Goal: Task Accomplishment & Management: Complete application form

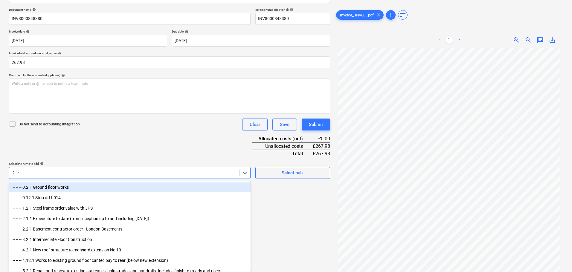
scroll to position [60, 0]
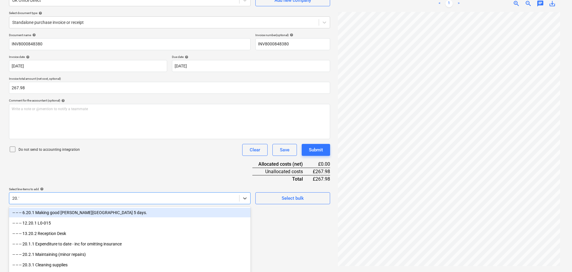
type input "20.19"
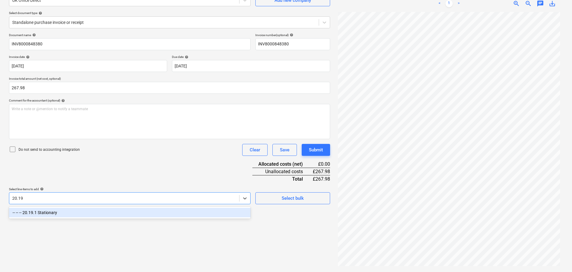
drag, startPoint x: 23, startPoint y: 199, endPoint x: 12, endPoint y: 200, distance: 11.1
click at [12, 200] on div "20.19" at bounding box center [124, 198] width 230 height 8
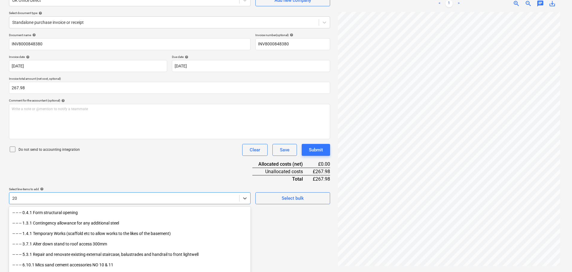
type input "20."
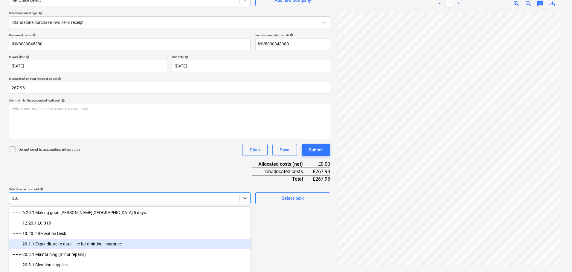
scroll to position [30, 0]
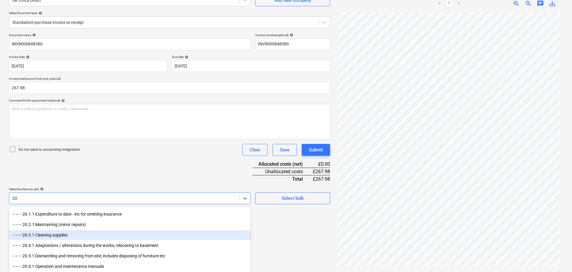
click at [71, 236] on div "-- -- -- 20.3.1 Cleaning supplies" at bounding box center [130, 236] width 242 height 10
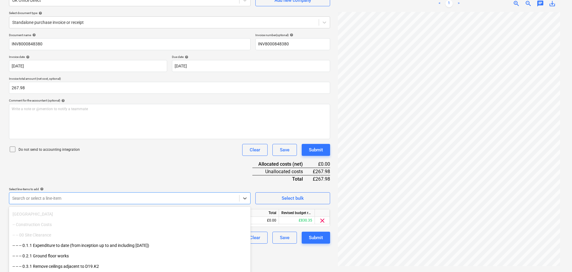
click at [143, 166] on div "Document name help INV8000848380 Invoice number (optional) help INV8000848380 I…" at bounding box center [169, 138] width 321 height 211
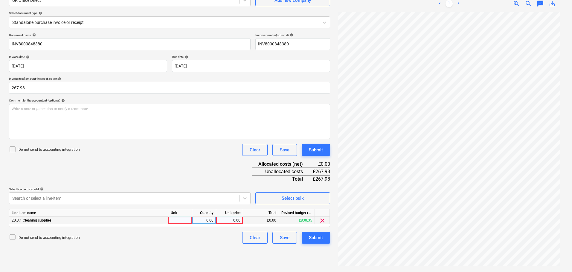
click at [231, 220] on div "0.00" at bounding box center [230, 220] width 22 height 7
type input "267.98"
click at [196, 154] on div "Do not send to accounting integration Clear Save Submit" at bounding box center [169, 150] width 321 height 12
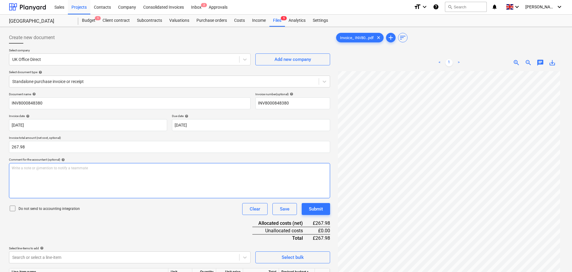
scroll to position [0, 0]
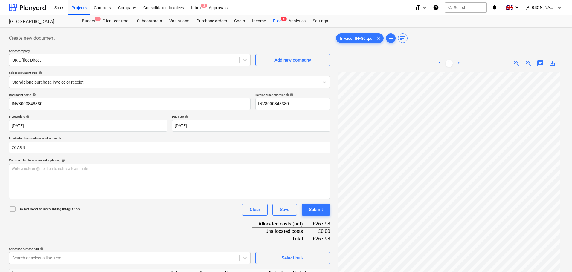
click at [11, 211] on icon at bounding box center [12, 209] width 7 height 7
click at [326, 211] on button "Submit" at bounding box center [316, 210] width 28 height 12
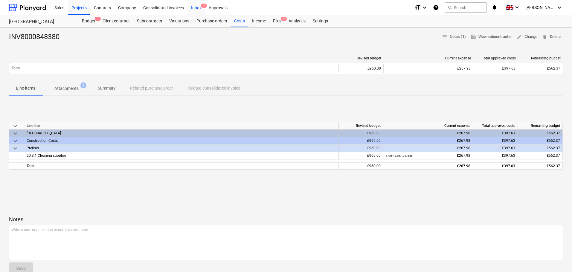
click at [198, 9] on div "Inbox 1" at bounding box center [197, 7] width 18 height 15
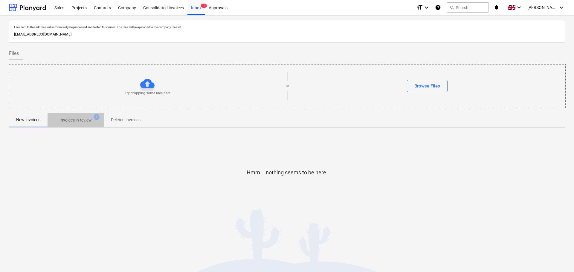
click at [77, 120] on p "Invoices in review" at bounding box center [76, 120] width 32 height 6
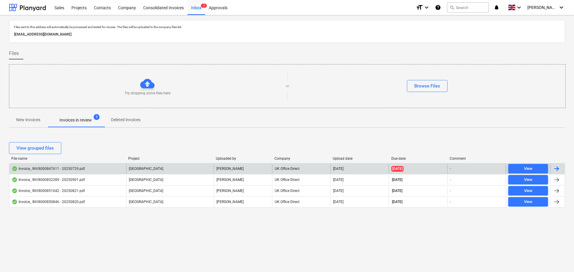
click at [74, 167] on div "Invoice_ INV8000847611 - 20250729.pdf" at bounding box center [48, 169] width 73 height 5
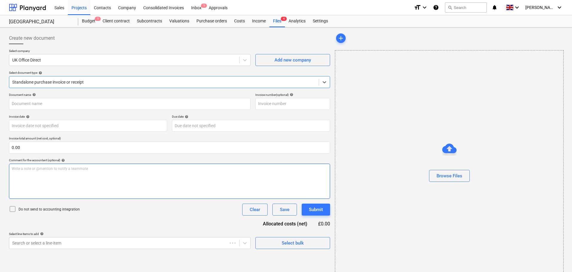
type input "INV8000847611"
type input "[DATE]"
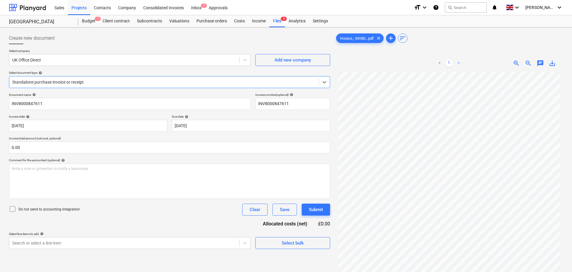
scroll to position [60, 0]
click at [48, 148] on input "text" at bounding box center [169, 148] width 321 height 12
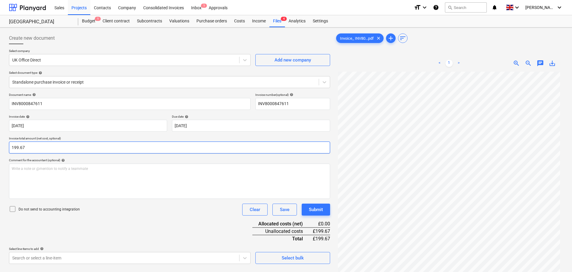
type input "199.67"
click at [110, 217] on div "Document name help INV8000847611 Invoice number (optional) help INV8000847611 I…" at bounding box center [169, 178] width 321 height 171
click at [68, 260] on body "Sales Projects Contacts Company Consolidated Invoices Inbox 1 Approvals format_…" at bounding box center [286, 136] width 572 height 272
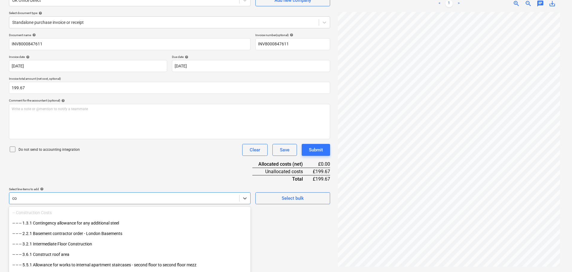
type input "c"
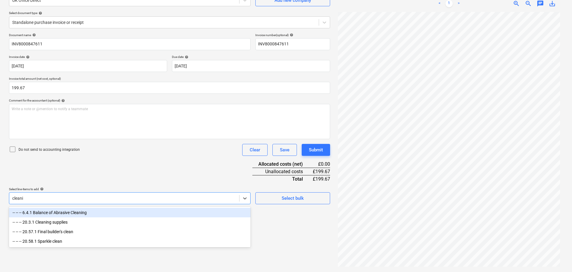
type input "cleanin"
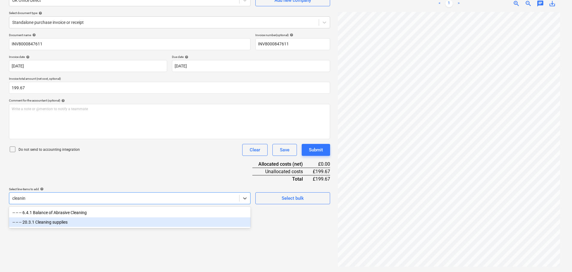
click at [74, 223] on div "-- -- -- 20.3.1 Cleaning supplies" at bounding box center [130, 223] width 242 height 10
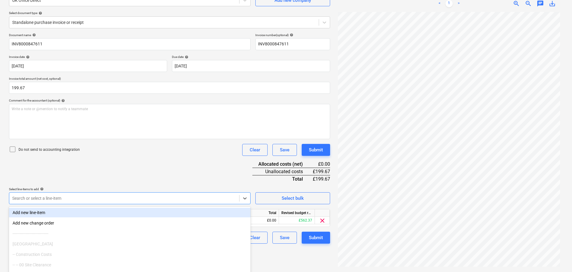
click at [165, 173] on div "Document name help INV8000847611 Invoice number (optional) help INV8000847611 I…" at bounding box center [169, 138] width 321 height 211
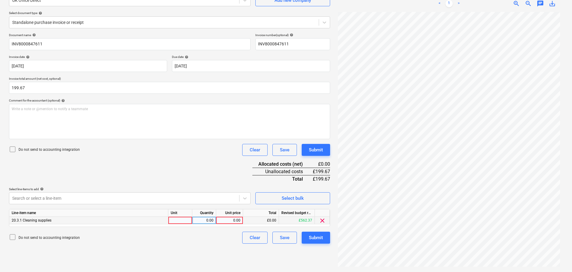
click at [231, 221] on div "0.00" at bounding box center [230, 220] width 22 height 7
type input "199.67"
click at [215, 163] on div "Document name help INV8000847611 Invoice number (optional) help INV8000847611 I…" at bounding box center [169, 138] width 321 height 211
click at [319, 239] on div "Submit" at bounding box center [316, 238] width 14 height 8
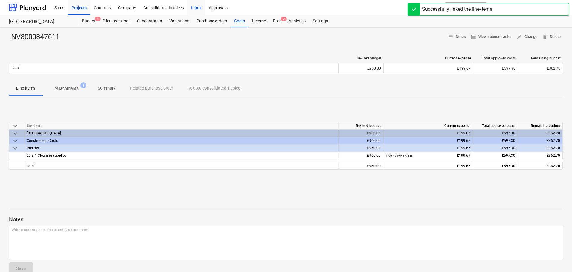
click at [200, 10] on div "Inbox" at bounding box center [197, 7] width 18 height 15
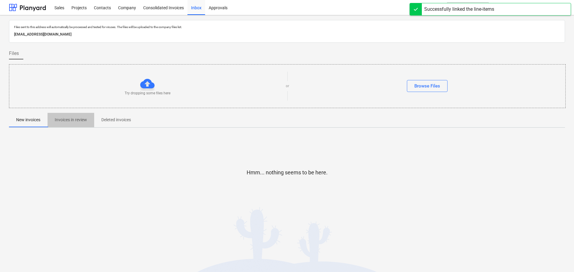
click at [76, 121] on p "Invoices in review" at bounding box center [71, 120] width 32 height 6
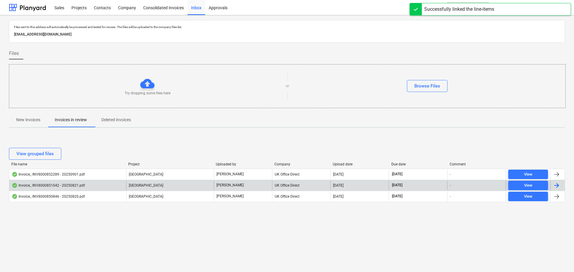
click at [66, 181] on div "Invoice_ INV8000851042 - 20250821.pdf" at bounding box center [67, 186] width 117 height 10
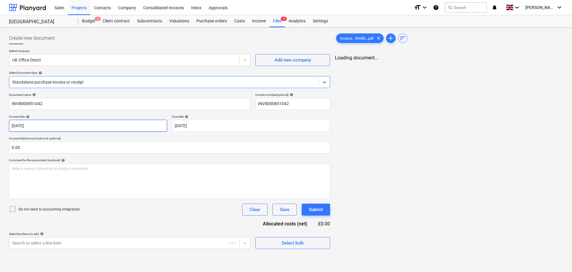
type input "INV8000851042"
type input "[DATE]"
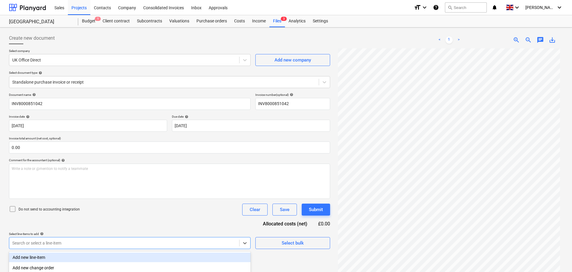
scroll to position [70, 0]
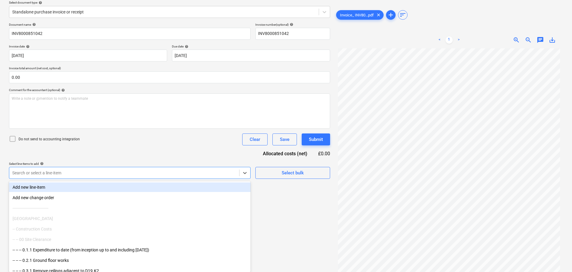
click at [47, 202] on body "Sales Projects Contacts Company Consolidated Invoices Inbox Approvals format_si…" at bounding box center [286, 66] width 572 height 272
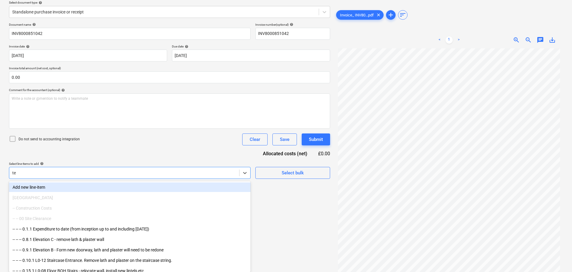
type input "tea"
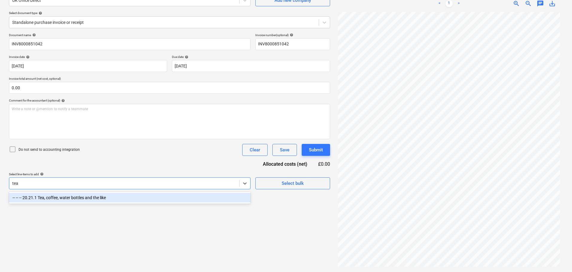
scroll to position [60, 0]
click at [99, 199] on div "-- -- -- 20.21.1 Tea, coffee, water bottles and the like" at bounding box center [130, 198] width 242 height 10
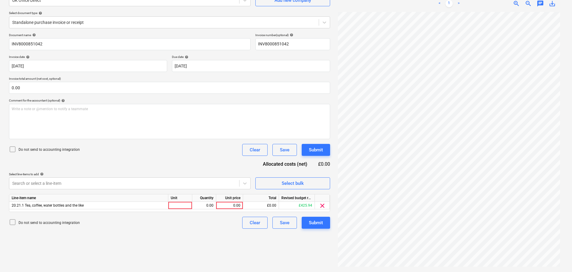
click at [130, 172] on div "Document name help INV8000851042 Invoice number (optional) help INV8000851042 I…" at bounding box center [169, 131] width 321 height 196
click at [75, 184] on body "Sales Projects Contacts Company Consolidated Invoices Inbox Approvals format_si…" at bounding box center [286, 76] width 572 height 272
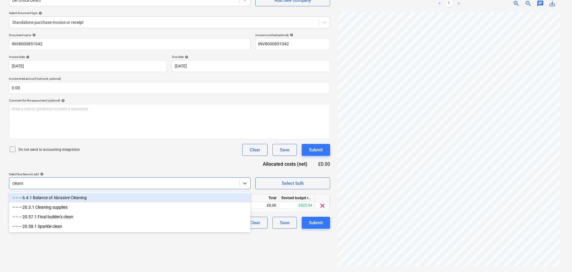
type input "cleanin"
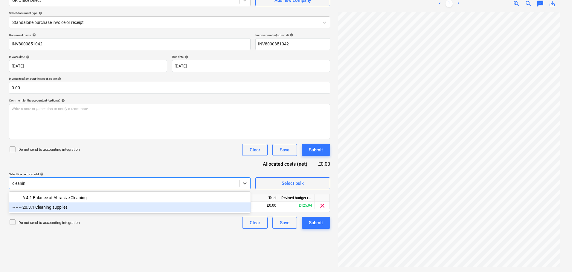
click at [79, 208] on div "-- -- -- 20.3.1 Cleaning supplies" at bounding box center [130, 208] width 242 height 10
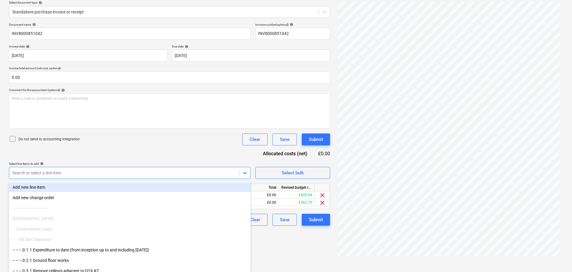
click at [137, 156] on div "Document name help INV8000851042 Invoice number (optional) help INV8000851042 I…" at bounding box center [169, 124] width 321 height 203
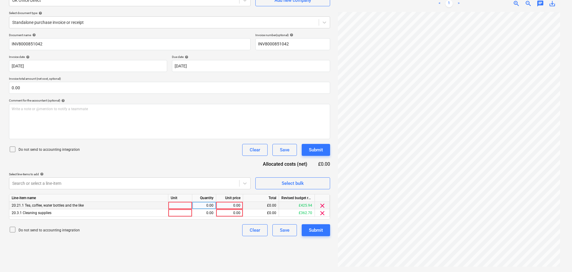
click at [235, 205] on div "0.00" at bounding box center [230, 205] width 22 height 7
type input "34.75"
click at [234, 211] on div "0.00" at bounding box center [230, 213] width 22 height 7
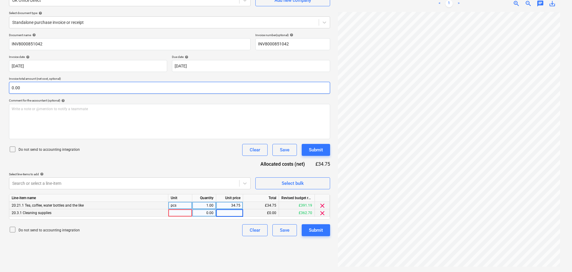
click at [48, 86] on input "0.00" at bounding box center [169, 88] width 321 height 12
type input "49.30"
click at [48, 86] on input "0.00" at bounding box center [169, 88] width 321 height 12
click at [48, 86] on input "text" at bounding box center [169, 88] width 321 height 12
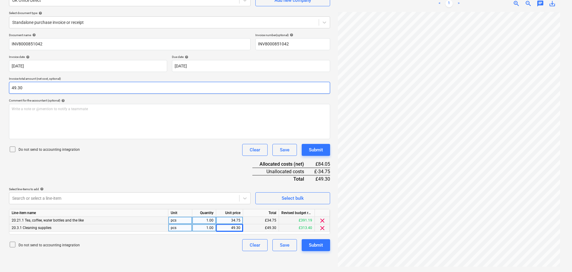
type input "49.30"
click at [203, 169] on div "Document name help INV8000851042 Invoice number (optional) help INV8000851042 I…" at bounding box center [169, 142] width 321 height 218
click at [235, 229] on div "49.30" at bounding box center [230, 228] width 22 height 7
click at [215, 163] on div "Document name help INV8000851042 Invoice number (optional) help INV8000851042 I…" at bounding box center [169, 142] width 321 height 218
click at [233, 229] on div "49.30" at bounding box center [230, 228] width 22 height 7
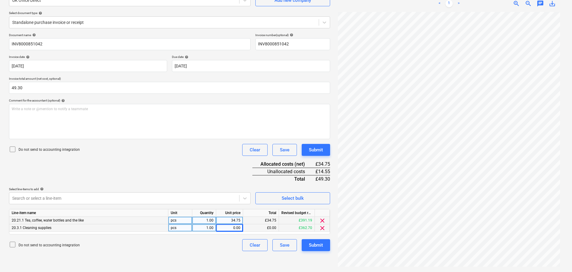
click at [234, 220] on div "34.75" at bounding box center [230, 220] width 22 height 7
click at [223, 165] on div "Document name help INV8000851042 Invoice number (optional) help INV8000851042 I…" at bounding box center [169, 142] width 321 height 218
click at [232, 220] on div "0.00" at bounding box center [230, 220] width 22 height 7
type input "34.75"
click at [231, 229] on div "0.00" at bounding box center [230, 228] width 22 height 7
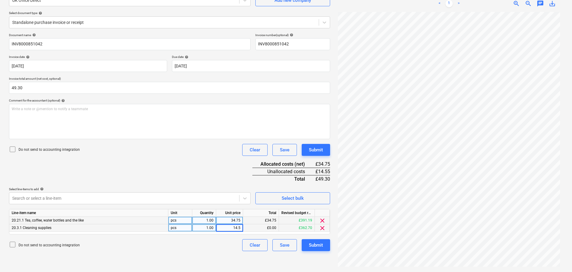
type input "14.55"
click at [223, 167] on div "Document name help INV8000851042 Invoice number (optional) help INV8000851042 I…" at bounding box center [169, 142] width 321 height 218
click at [319, 245] on div "Submit" at bounding box center [316, 246] width 14 height 8
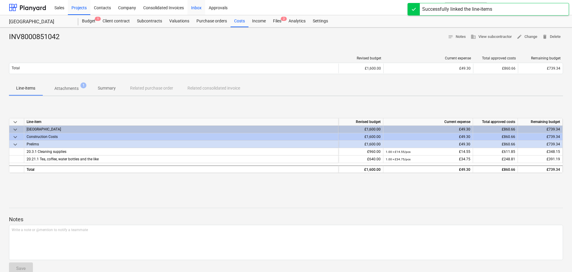
click at [197, 9] on div "Inbox" at bounding box center [197, 7] width 18 height 15
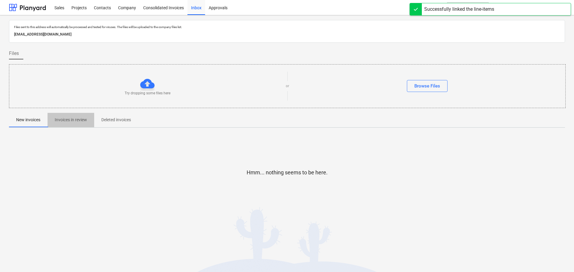
click at [71, 118] on p "Invoices in review" at bounding box center [71, 120] width 32 height 6
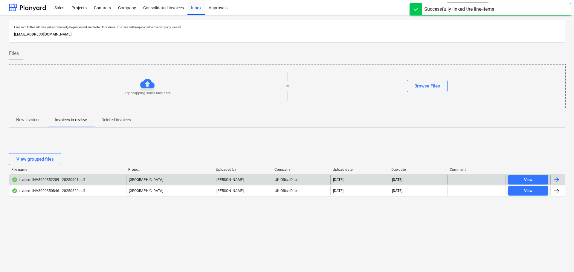
click at [66, 179] on div "Invoice_ INV8000852289 - 20250901.pdf" at bounding box center [48, 180] width 73 height 5
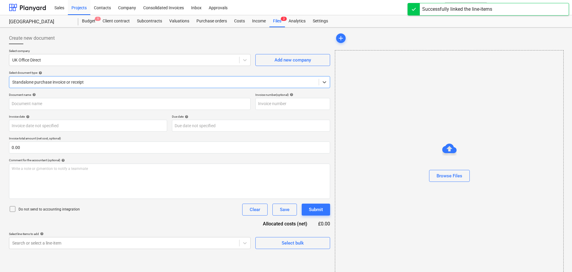
type input "INV8000852289"
type input "[DATE]"
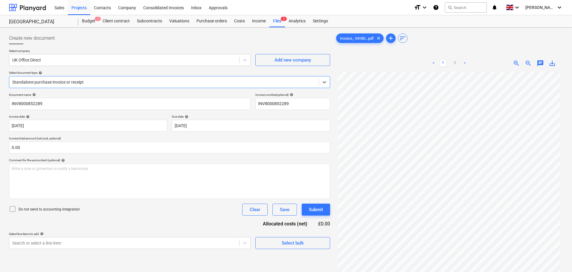
click at [14, 209] on icon at bounding box center [12, 209] width 7 height 7
click at [32, 147] on input "text" at bounding box center [169, 148] width 321 height 12
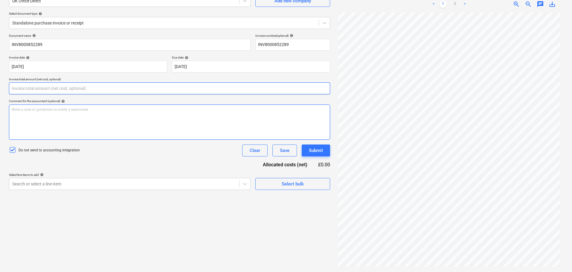
scroll to position [60, 0]
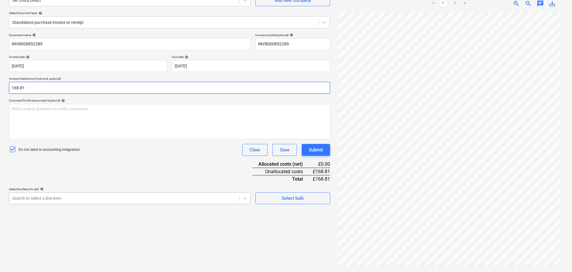
type input "168.81"
click at [161, 201] on body "Sales Projects Contacts Company Consolidated Invoices Inbox Approvals format_si…" at bounding box center [286, 76] width 572 height 272
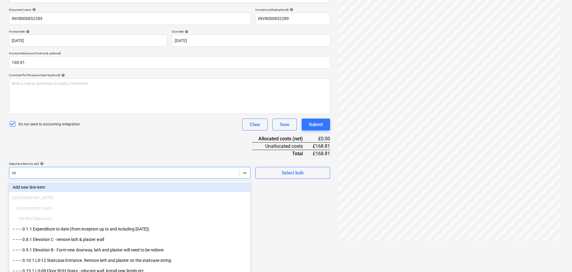
type input "tea"
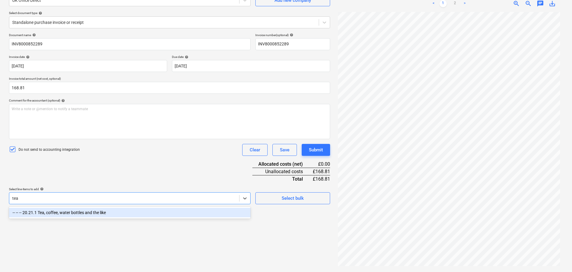
click at [110, 212] on div "-- -- -- 20.21.1 Tea, coffee, water bottles and the like" at bounding box center [130, 213] width 242 height 10
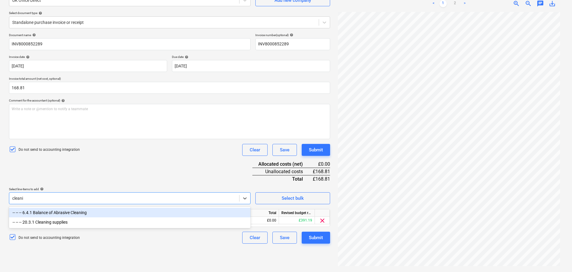
type input "cleanin"
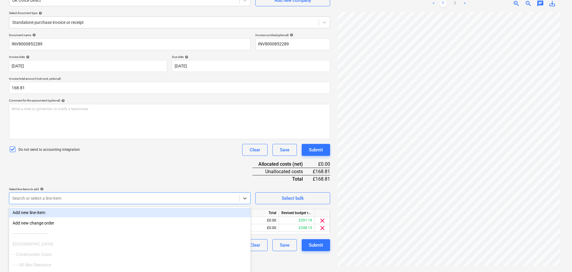
click at [128, 168] on div "Document name help INV8000852289 Invoice number (optional) help INV8000852289 I…" at bounding box center [169, 142] width 321 height 218
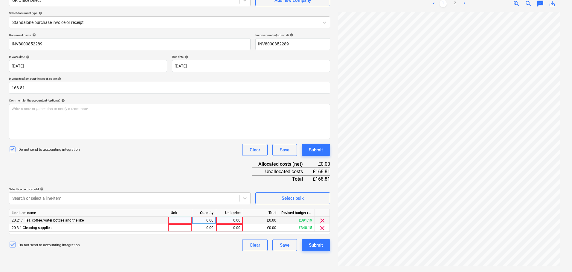
click at [233, 222] on div "0.00" at bounding box center [230, 220] width 22 height 7
type input "30.99"
click at [227, 228] on div "0.00" at bounding box center [230, 228] width 22 height 7
type input "137.82"
click at [183, 173] on div "Document name help INV8000852289 Invoice number (optional) help INV8000852289 I…" at bounding box center [169, 142] width 321 height 218
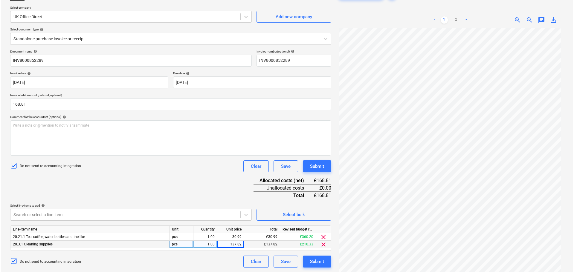
scroll to position [30, 0]
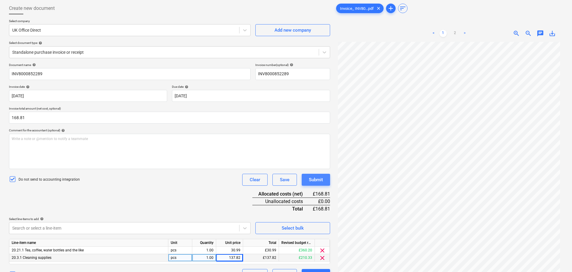
click at [325, 184] on button "Submit" at bounding box center [316, 180] width 28 height 12
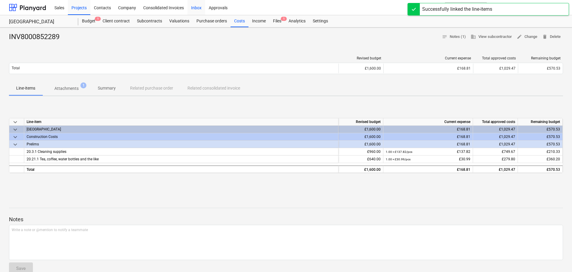
drag, startPoint x: 192, startPoint y: 8, endPoint x: 197, endPoint y: 9, distance: 5.0
click at [192, 8] on div "Inbox" at bounding box center [197, 7] width 18 height 15
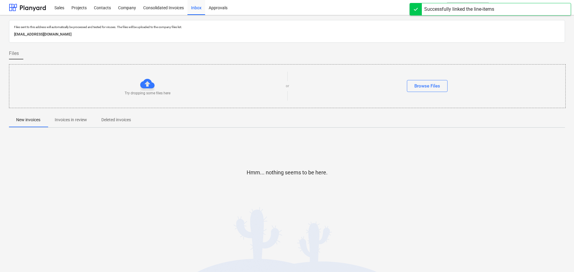
click at [75, 121] on p "Invoices in review" at bounding box center [71, 120] width 32 height 6
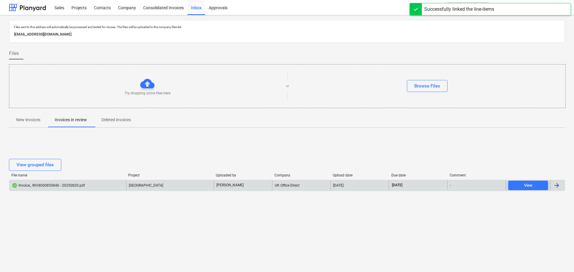
click at [61, 180] on div "Invoice_ INV8000850846 - 20250820.pdf [GEOGRAPHIC_DATA] [PERSON_NAME] [GEOGRAPH…" at bounding box center [287, 185] width 556 height 11
click at [61, 184] on div "Invoice_ INV8000850846 - 20250820.pdf" at bounding box center [48, 185] width 73 height 5
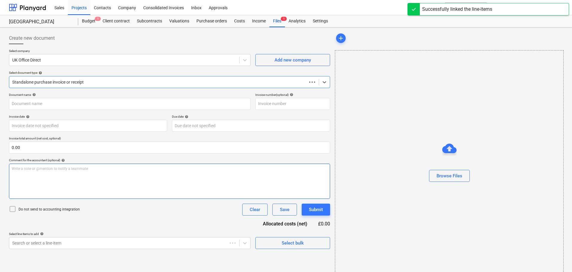
type input "INV8000850846"
type input "[DATE]"
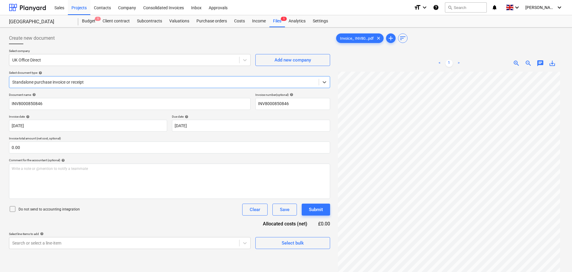
scroll to position [60, 0]
click at [46, 147] on input "text" at bounding box center [169, 148] width 321 height 12
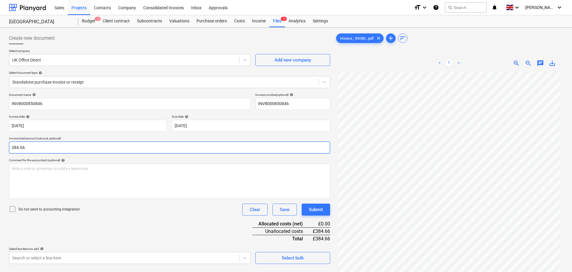
type input "384.66"
click at [117, 229] on div "Document name help INV8000850846 Invoice number (optional) help INV8000850846 I…" at bounding box center [169, 178] width 321 height 171
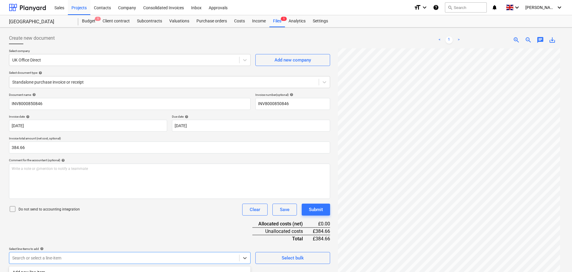
scroll to position [85, 0]
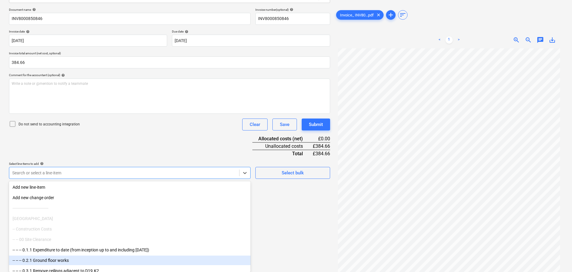
click at [92, 187] on body "Sales Projects Contacts Company Consolidated Invoices Inbox Approvals format_si…" at bounding box center [286, 51] width 572 height 272
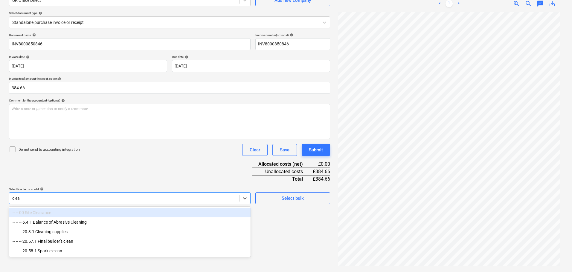
scroll to position [60, 0]
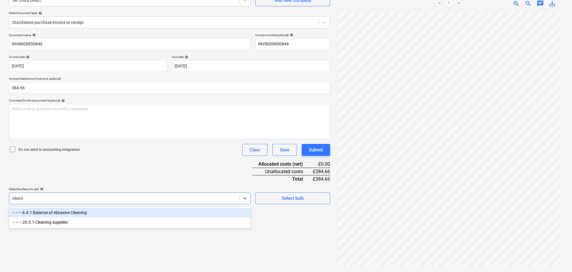
type input "cleanin"
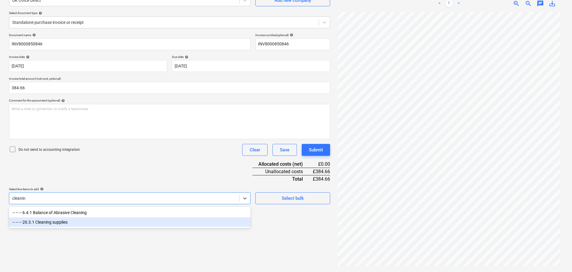
click at [98, 224] on div "-- -- -- 20.3.1 Cleaning supplies" at bounding box center [130, 223] width 242 height 10
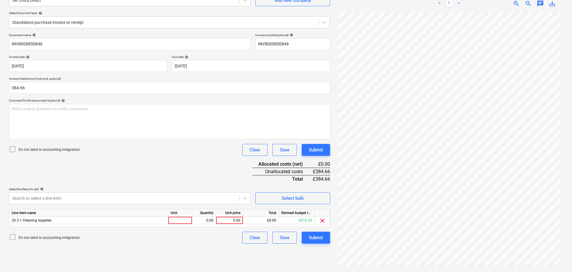
click at [155, 173] on div "Document name help INV8000850846 Invoice number (optional) help INV8000850846 I…" at bounding box center [169, 138] width 321 height 211
click at [234, 220] on div "0.00" at bounding box center [230, 220] width 22 height 7
type input "384.66"
click at [204, 169] on div "Document name help INV8000850846 Invoice number (optional) help INV8000850846 I…" at bounding box center [169, 138] width 321 height 211
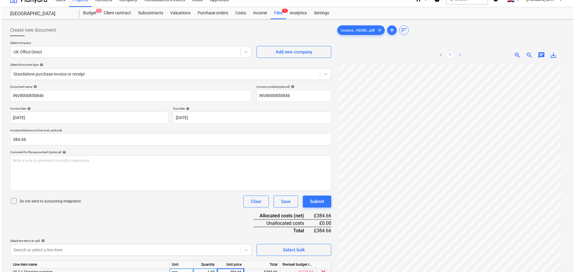
scroll to position [0, 0]
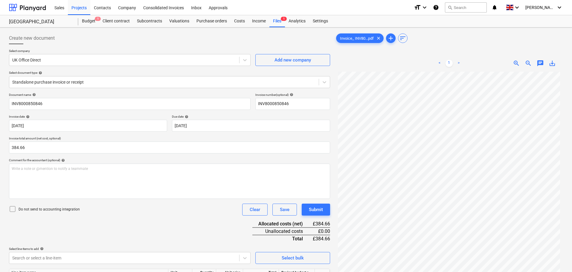
click at [12, 210] on icon at bounding box center [12, 209] width 7 height 7
click at [322, 211] on div "Submit" at bounding box center [316, 210] width 14 height 8
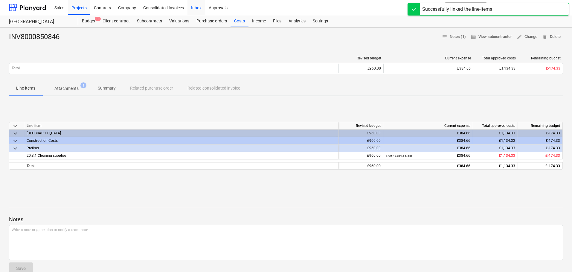
click at [194, 8] on div "Inbox" at bounding box center [197, 7] width 18 height 15
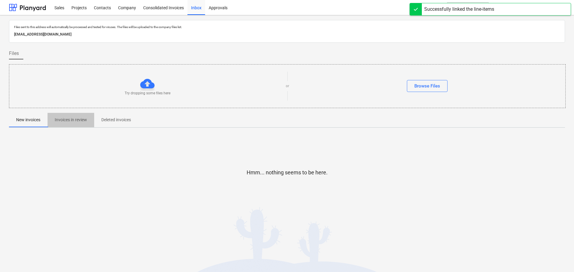
click at [78, 124] on span "Invoices in review" at bounding box center [71, 120] width 47 height 10
click at [112, 121] on p "Deleted invoices" at bounding box center [116, 120] width 30 height 6
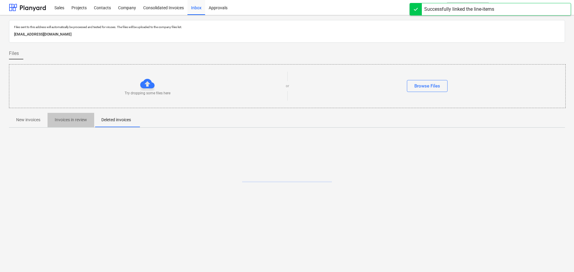
drag, startPoint x: 62, startPoint y: 122, endPoint x: 26, endPoint y: 119, distance: 36.0
click at [62, 122] on p "Invoices in review" at bounding box center [71, 120] width 32 height 6
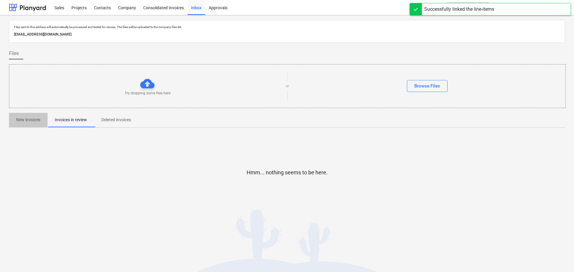
click at [26, 119] on p "New invoices" at bounding box center [28, 120] width 24 height 6
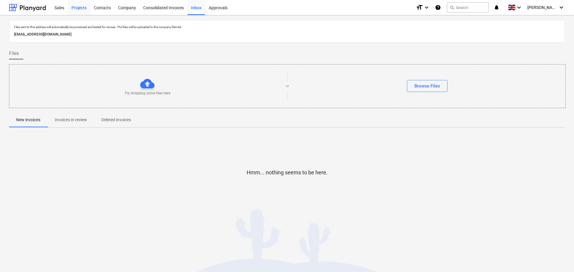
click at [81, 10] on div "Projects" at bounding box center [79, 7] width 22 height 15
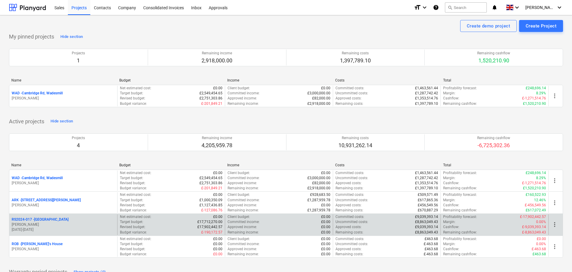
click at [45, 218] on p "RS2024-017 - [GEOGRAPHIC_DATA]" at bounding box center [40, 219] width 57 height 5
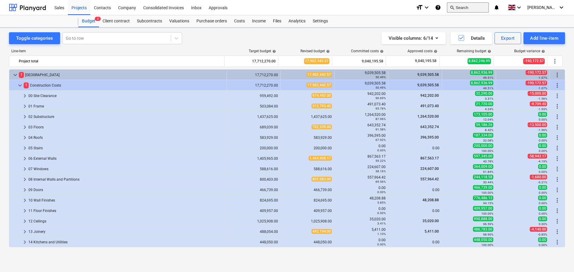
scroll to position [15, 0]
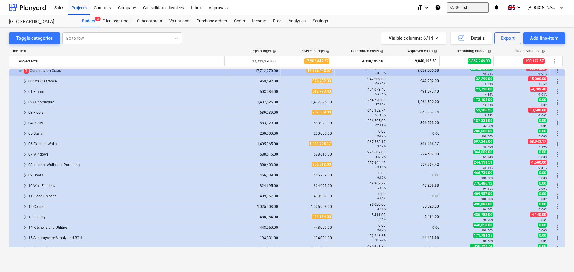
click at [482, 7] on button "search Search" at bounding box center [468, 7] width 42 height 10
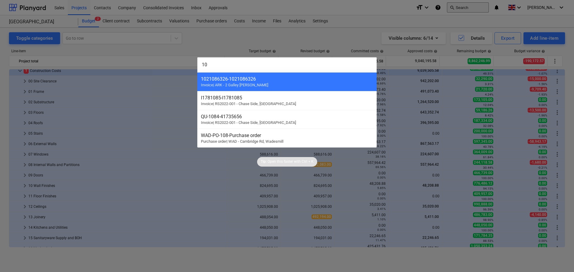
type input "1"
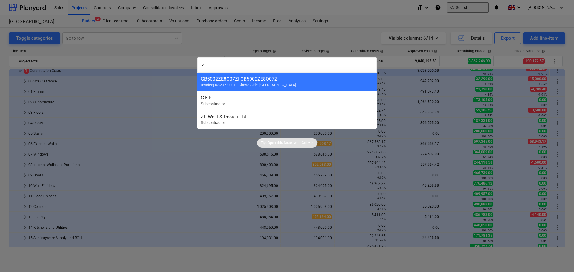
type input "z"
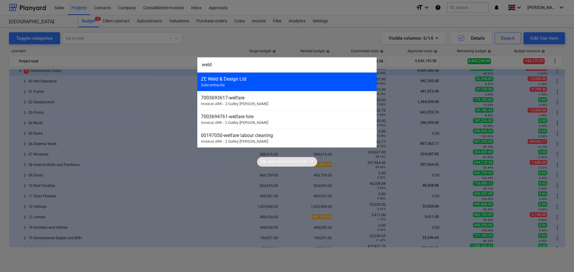
type input "weld"
click at [241, 81] on div "ZE Weld & Design Ltd" at bounding box center [287, 79] width 172 height 6
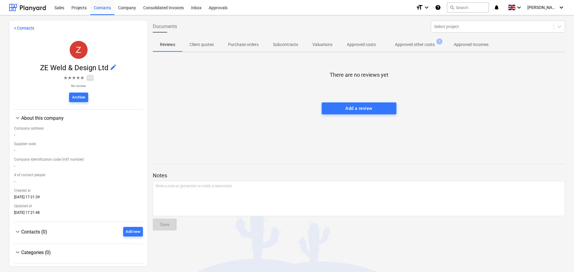
click at [423, 45] on p "Approved other costs" at bounding box center [415, 45] width 40 height 6
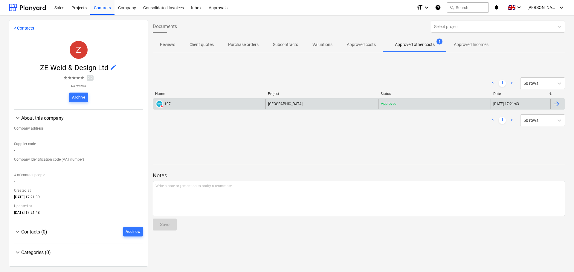
click at [185, 104] on div "DELETED 107" at bounding box center [209, 104] width 112 height 10
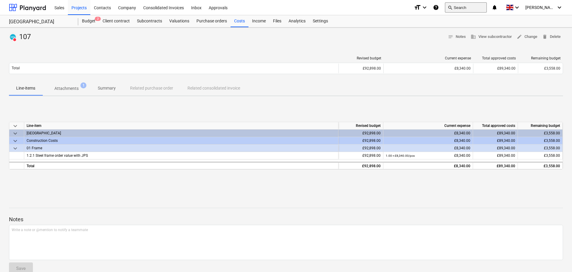
click at [476, 7] on button "search Search" at bounding box center [466, 7] width 42 height 10
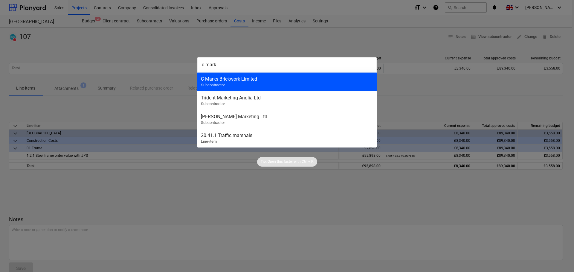
type input "c mark"
click at [229, 84] on div "C Marks Brickwork Limited Subcontractor" at bounding box center [286, 81] width 179 height 19
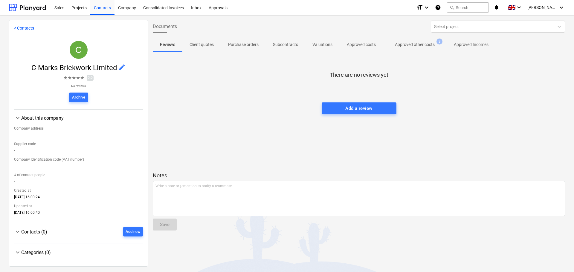
click at [418, 44] on p "Approved other costs" at bounding box center [415, 45] width 40 height 6
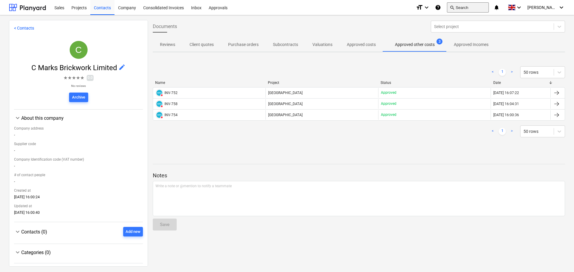
click at [488, 8] on button "search Search" at bounding box center [468, 7] width 42 height 10
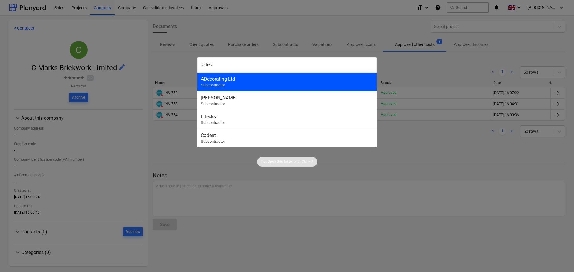
type input "adec"
click at [251, 78] on div "ADecorating Ltd" at bounding box center [287, 79] width 172 height 6
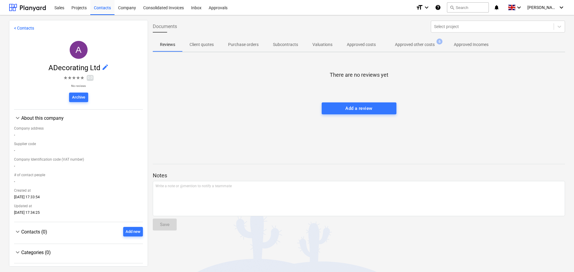
click at [418, 39] on button "Approved other costs 6" at bounding box center [415, 44] width 64 height 14
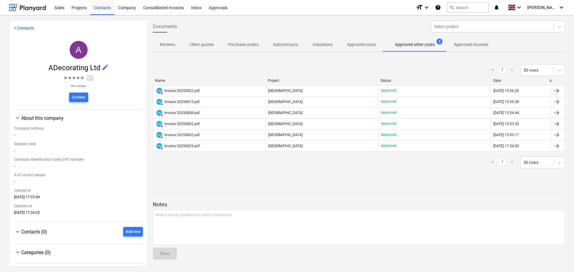
click at [329, 45] on p "Valuations" at bounding box center [323, 45] width 20 height 6
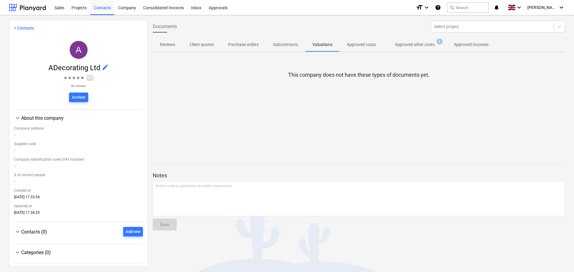
click at [171, 44] on p "Reviews" at bounding box center [167, 45] width 15 height 6
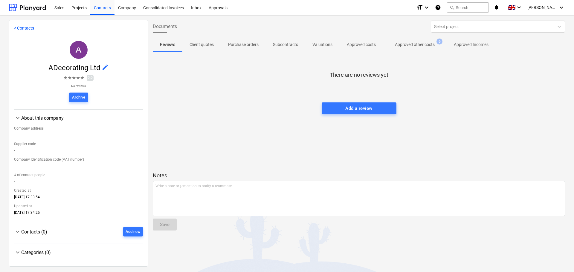
click at [200, 44] on p "Client quotes" at bounding box center [202, 45] width 24 height 6
click at [245, 45] on p "Purchase orders" at bounding box center [243, 45] width 31 height 6
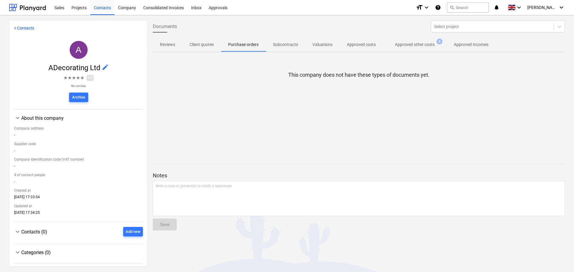
click at [281, 44] on p "Subcontracts" at bounding box center [285, 45] width 25 height 6
click at [322, 45] on p "Valuations" at bounding box center [323, 45] width 20 height 6
click at [361, 45] on p "Approved costs" at bounding box center [361, 45] width 29 height 6
click at [407, 43] on p "Approved other costs" at bounding box center [415, 45] width 40 height 6
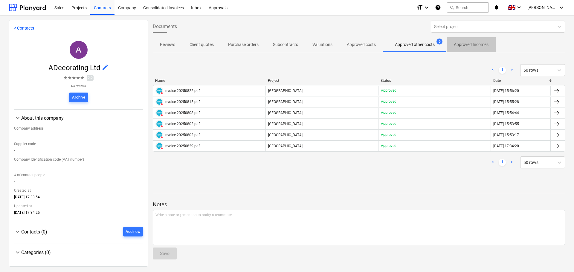
click at [466, 44] on p "Approved Incomes" at bounding box center [471, 45] width 35 height 6
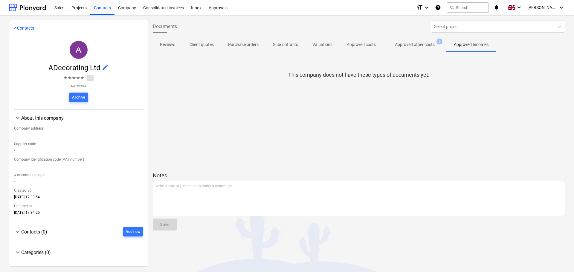
click at [418, 46] on p "Approved other costs" at bounding box center [415, 45] width 40 height 6
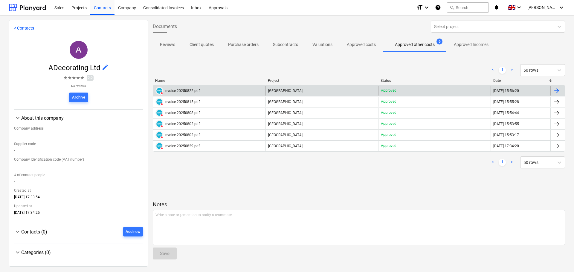
click at [194, 92] on div "Invoice 20250822.pdf" at bounding box center [182, 91] width 35 height 4
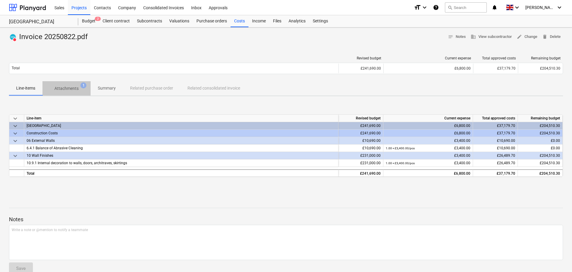
click at [70, 88] on p "Attachments" at bounding box center [66, 89] width 24 height 6
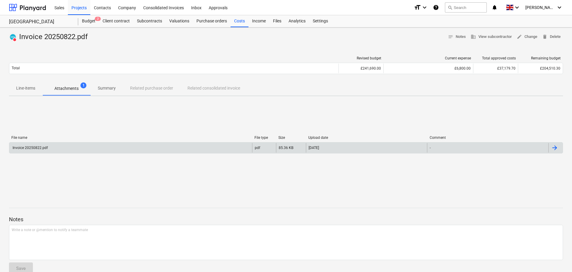
click at [71, 147] on div "Invoice 20250822.pdf" at bounding box center [130, 148] width 243 height 10
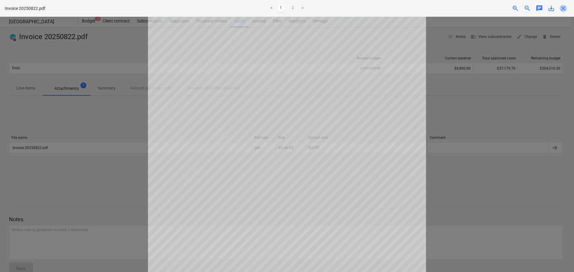
click at [564, 11] on span "close" at bounding box center [563, 8] width 7 height 7
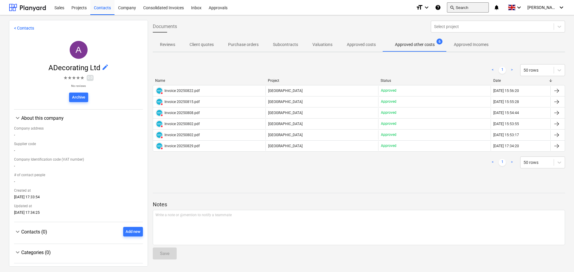
click at [474, 7] on button "search Search" at bounding box center [468, 7] width 42 height 10
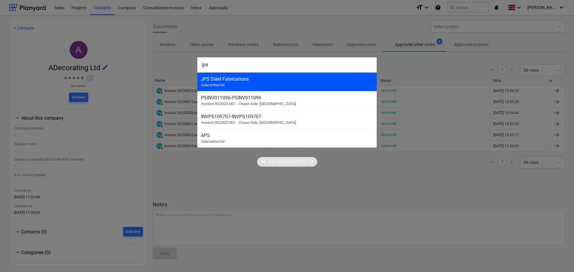
type input "jps"
click at [243, 82] on div "JPS Steel Fabrications" at bounding box center [287, 79] width 172 height 6
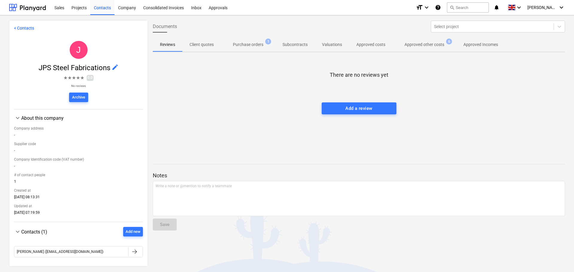
click at [246, 45] on p "Purchase orders" at bounding box center [248, 45] width 31 height 6
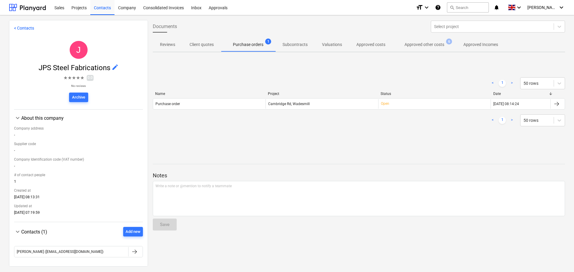
click at [420, 42] on p "Approved other costs" at bounding box center [425, 45] width 40 height 6
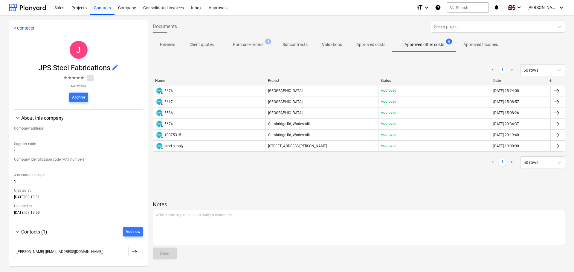
click at [273, 79] on div "Project" at bounding box center [322, 81] width 108 height 4
click at [471, 7] on button "search Search" at bounding box center [468, 7] width 42 height 10
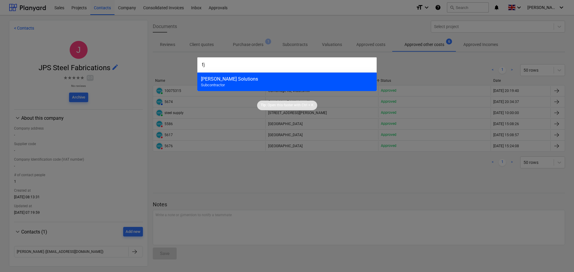
type input "fj"
click at [262, 81] on div "[PERSON_NAME] Solutions" at bounding box center [287, 79] width 172 height 6
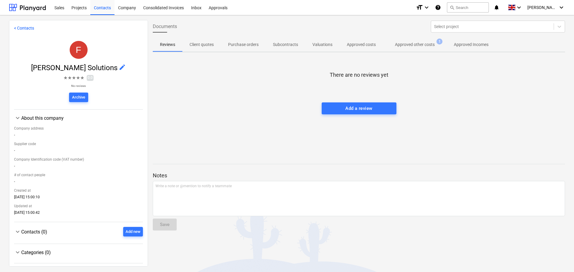
click at [408, 42] on p "Approved other costs" at bounding box center [415, 45] width 40 height 6
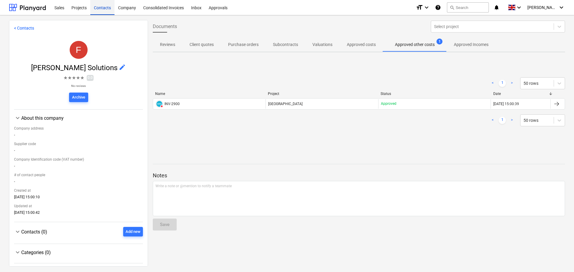
click at [103, 7] on div "Contacts" at bounding box center [102, 7] width 24 height 15
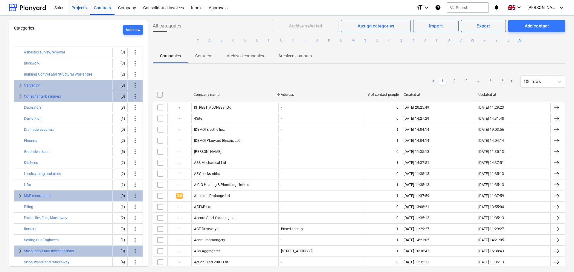
click at [73, 6] on div "Projects" at bounding box center [79, 7] width 22 height 15
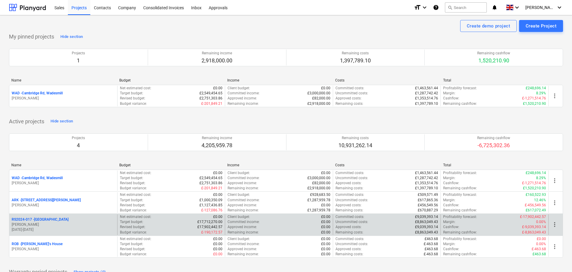
click at [44, 219] on p "RS2024-017 - [GEOGRAPHIC_DATA]" at bounding box center [40, 219] width 57 height 5
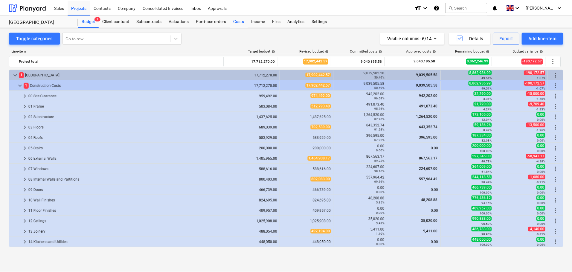
scroll to position [15, 0]
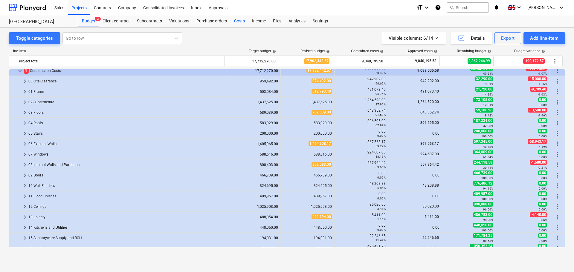
click at [240, 21] on div "Costs" at bounding box center [240, 21] width 18 height 12
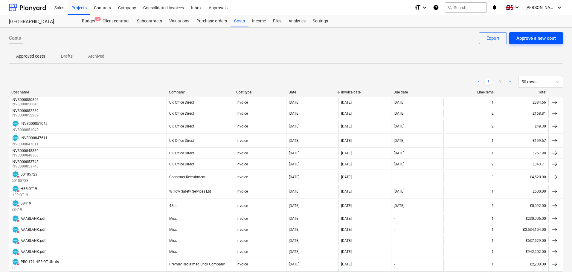
click at [540, 36] on div "Approve a new cost" at bounding box center [536, 38] width 39 height 8
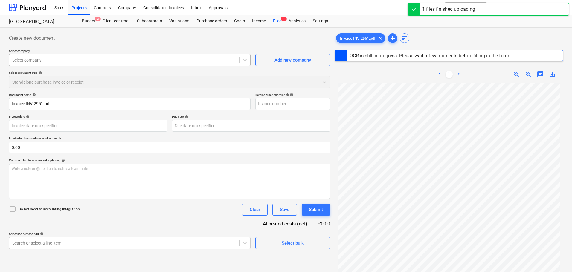
click at [48, 60] on div at bounding box center [124, 60] width 224 height 6
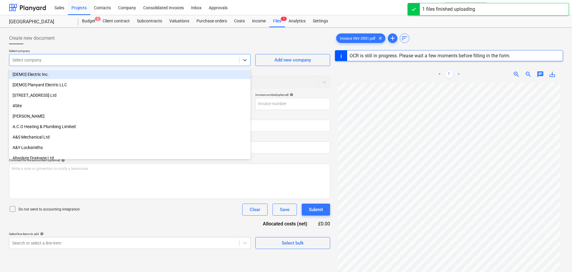
type input "INV-2951"
type input "[DATE]"
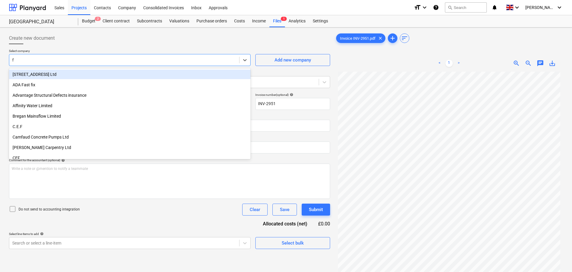
type input "fj"
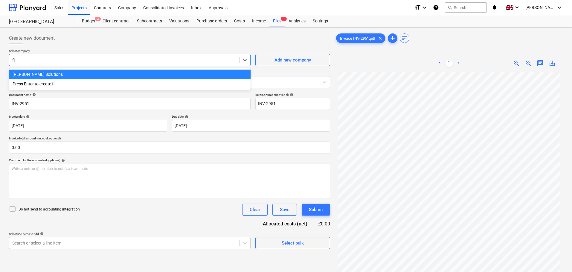
click at [59, 72] on div "[PERSON_NAME] Solutions" at bounding box center [130, 75] width 242 height 10
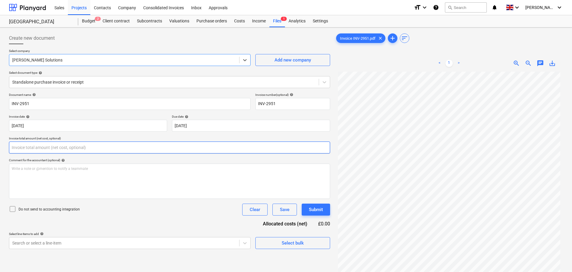
click at [27, 148] on input "text" at bounding box center [169, 148] width 321 height 12
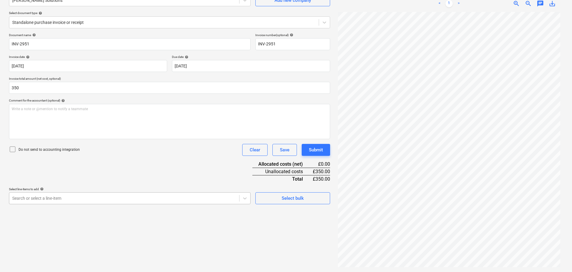
type input "350.00"
click at [74, 200] on body "Sales Projects Contacts Company Consolidated Invoices Inbox Approvals format_si…" at bounding box center [286, 76] width 572 height 272
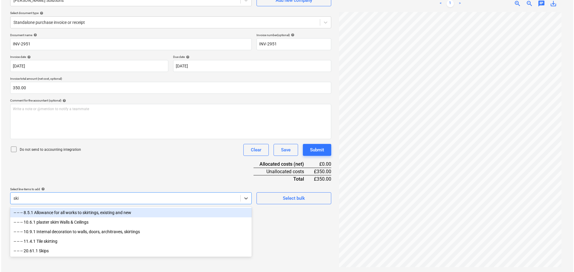
scroll to position [60, 0]
type input "skip"
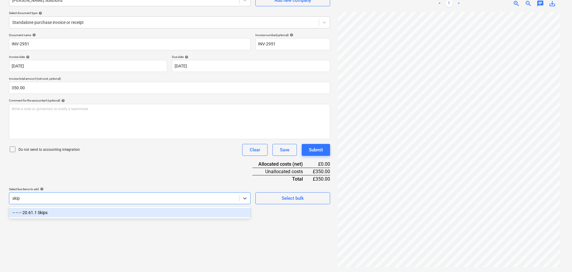
click at [81, 217] on div "-- -- -- 20.61.1 Skips" at bounding box center [130, 213] width 242 height 10
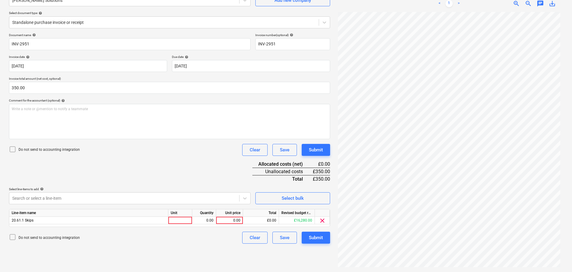
click at [157, 170] on div "Document name help INV-2951 Invoice number (optional) help INV-2951 Invoice dat…" at bounding box center [169, 138] width 321 height 211
click at [234, 222] on div "0.00" at bounding box center [230, 220] width 22 height 7
type input "350"
click at [323, 149] on div "Submit" at bounding box center [316, 150] width 14 height 8
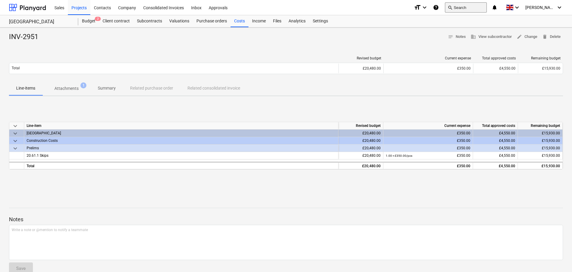
click at [486, 7] on button "search Search" at bounding box center [466, 7] width 42 height 10
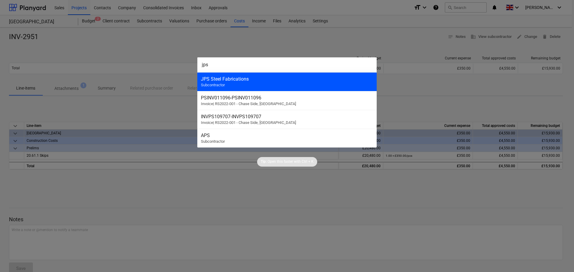
type input "jps"
click at [234, 83] on div "JPS Steel Fabrications Subcontractor" at bounding box center [286, 81] width 179 height 19
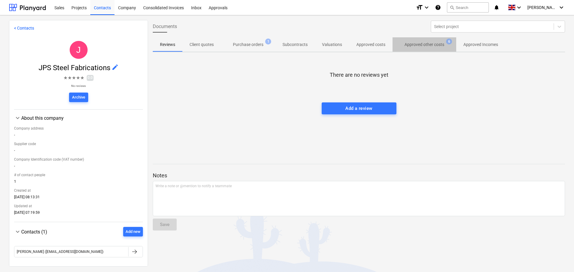
click at [433, 43] on p "Approved other costs" at bounding box center [425, 45] width 40 height 6
